Goal: Obtain resource: Obtain resource

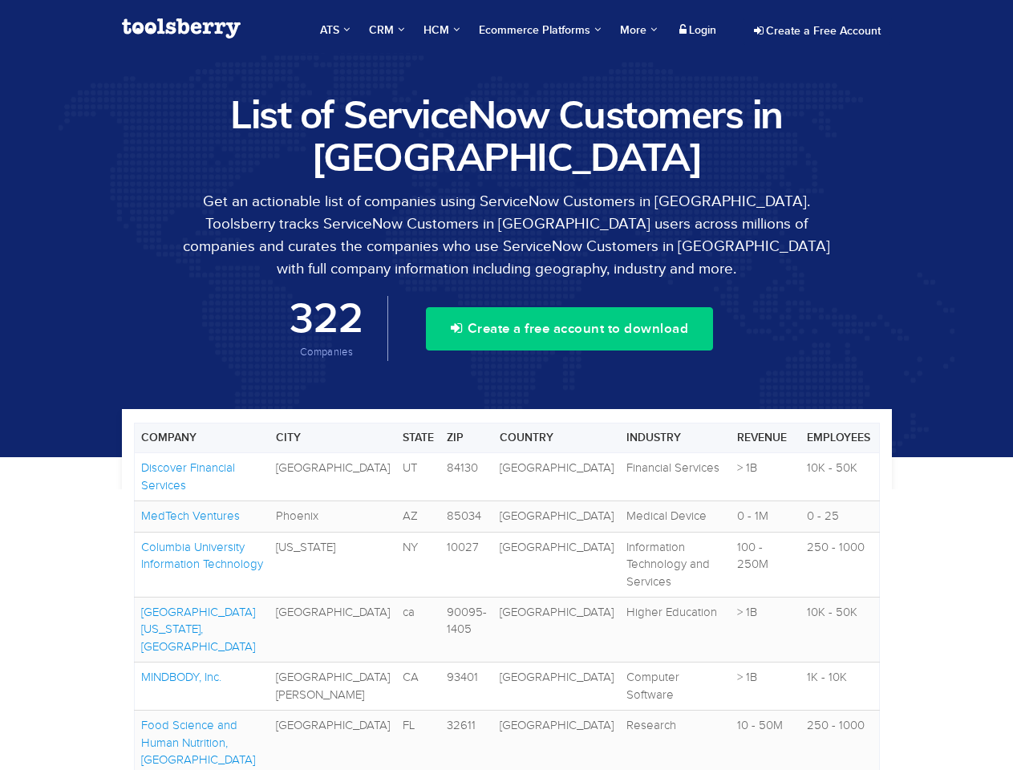
click at [330, 30] on span "ATS" at bounding box center [335, 30] width 30 height 16
click at [383, 30] on span "CRM" at bounding box center [386, 30] width 35 height 16
click at [439, 30] on span "HCM" at bounding box center [441, 30] width 36 height 16
click at [537, 30] on span "Ecommerce Platforms" at bounding box center [540, 30] width 122 height 16
click at [634, 30] on span "More" at bounding box center [638, 30] width 37 height 14
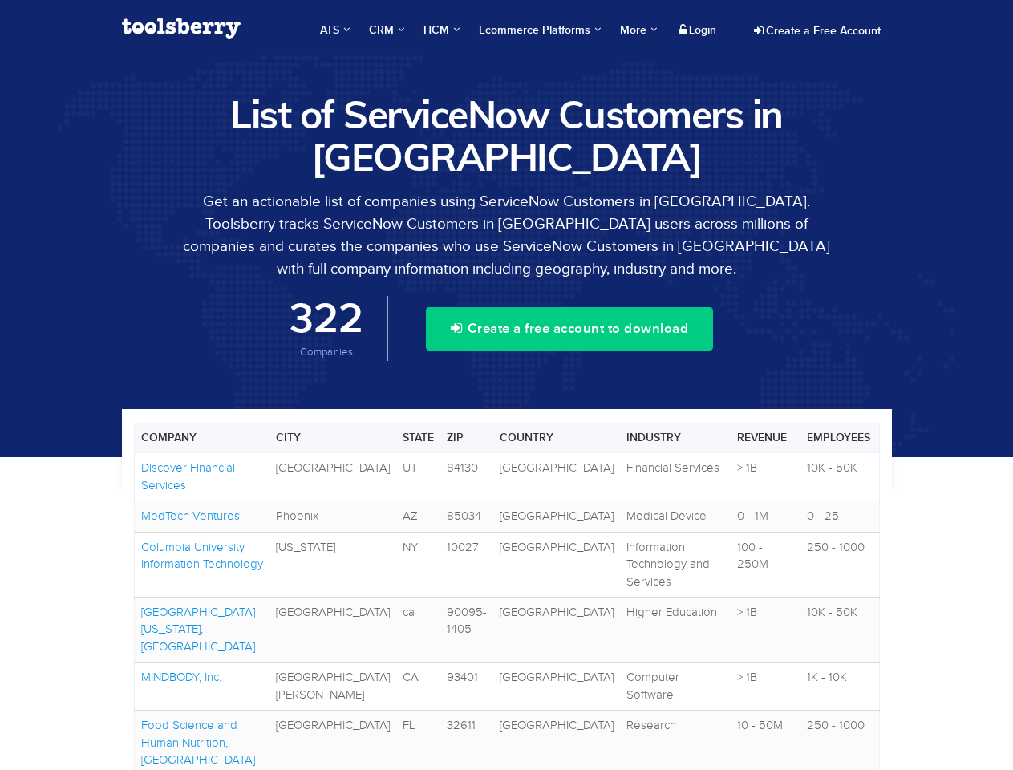
click at [569, 329] on button "Create a free account to download" at bounding box center [569, 328] width 287 height 43
click at [506, 477] on td "[GEOGRAPHIC_DATA]" at bounding box center [556, 477] width 127 height 48
click at [506, 516] on td "[GEOGRAPHIC_DATA]" at bounding box center [556, 516] width 127 height 30
click at [189, 516] on link "MedTech Ventures" at bounding box center [190, 515] width 99 height 13
click at [506, 556] on td "[GEOGRAPHIC_DATA]" at bounding box center [556, 564] width 127 height 65
